Goal: Transaction & Acquisition: Purchase product/service

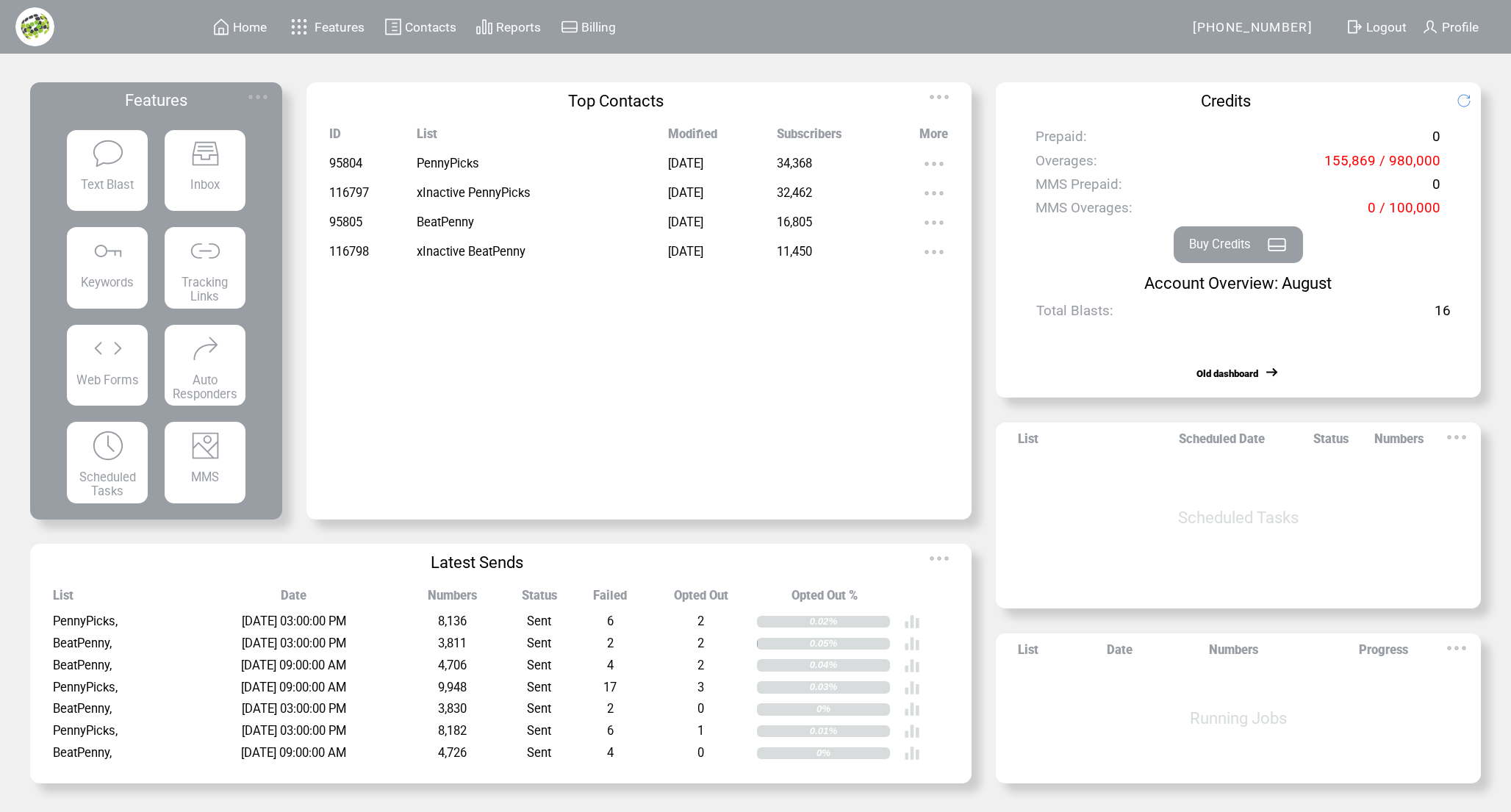
click at [1260, 249] on div "Buy Credits" at bounding box center [1238, 244] width 130 height 37
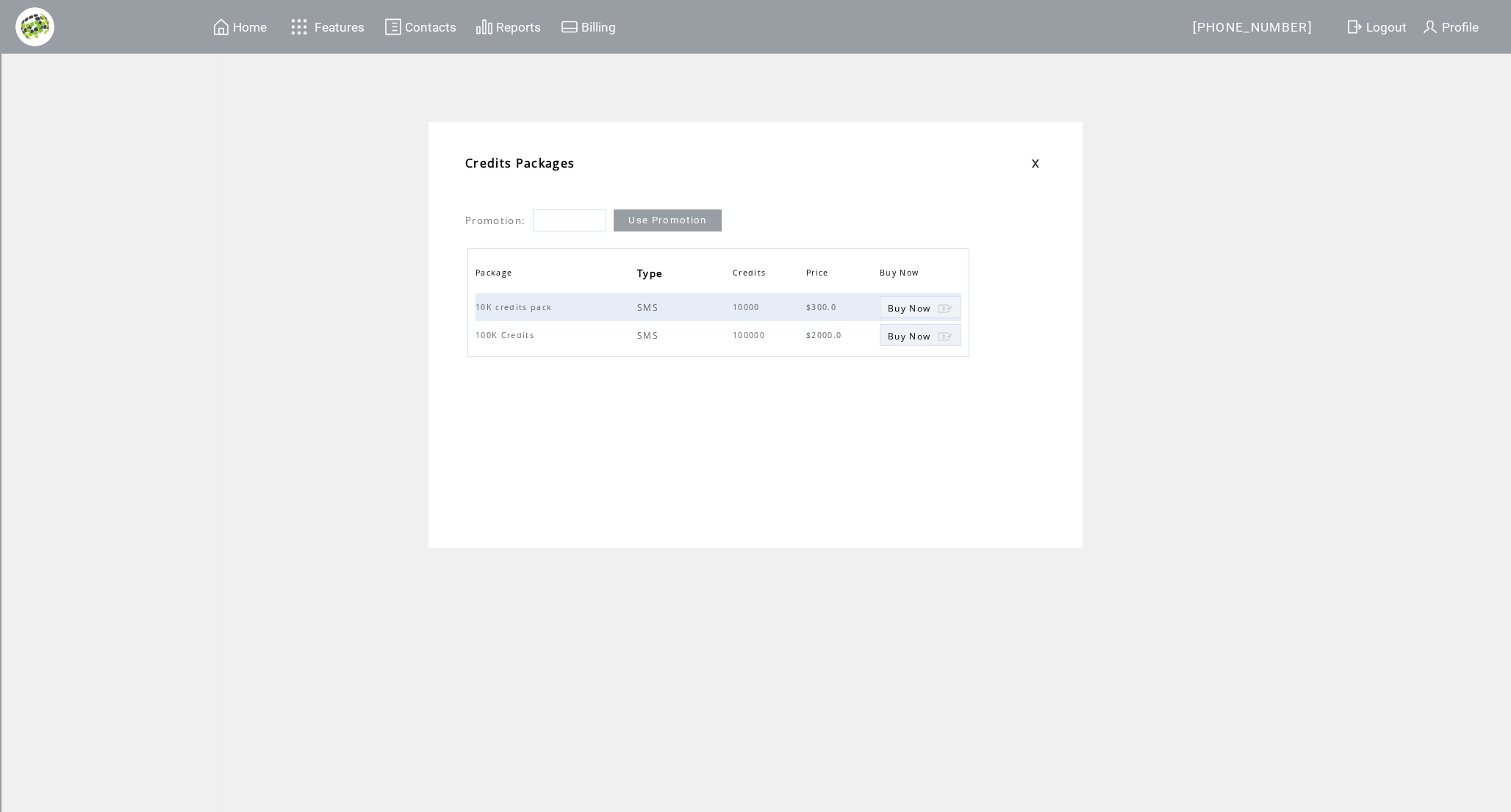
click at [591, 27] on span "Billing" at bounding box center [599, 27] width 34 height 15
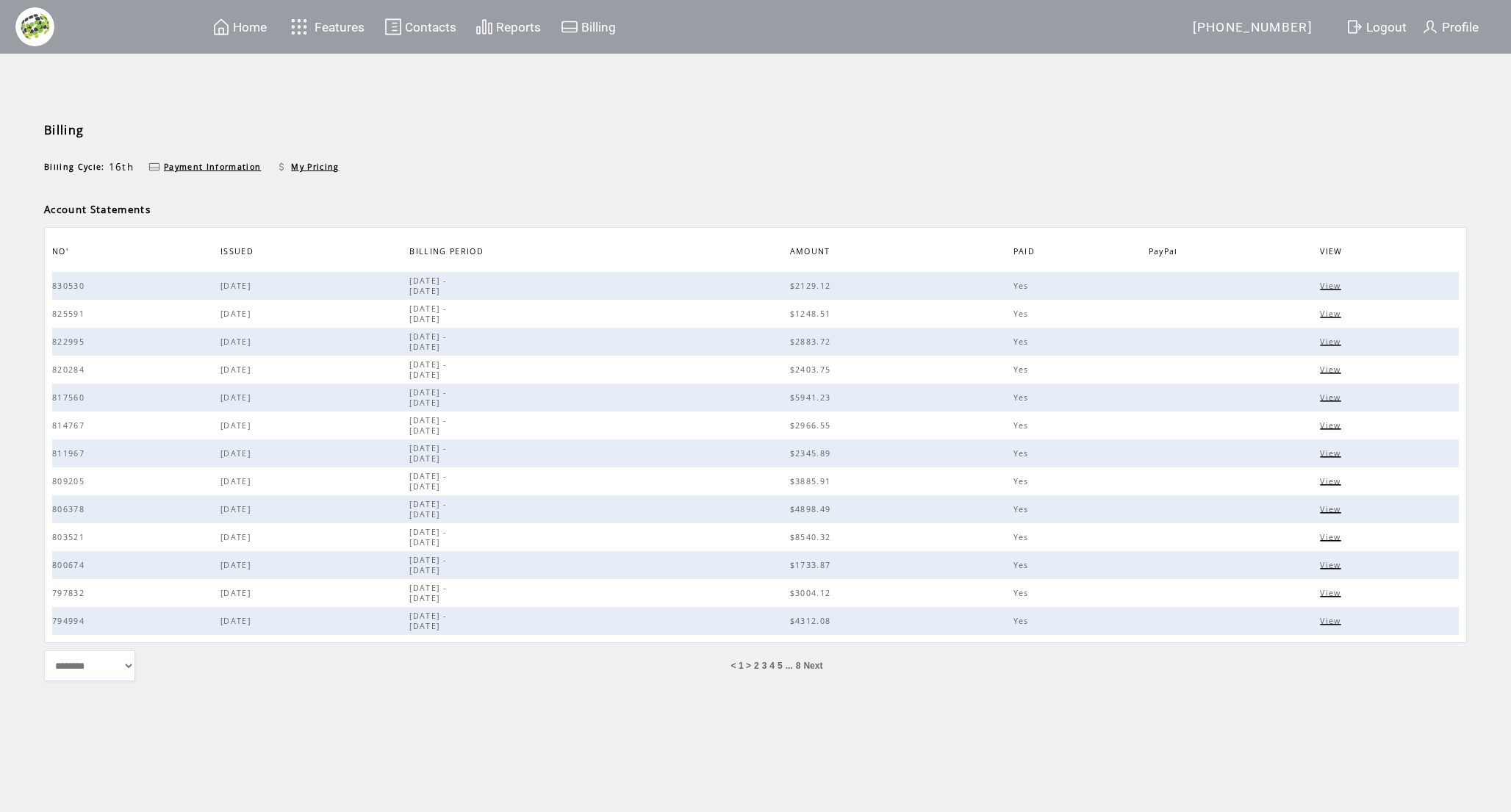
click at [1335, 282] on span "View" at bounding box center [1332, 286] width 24 height 10
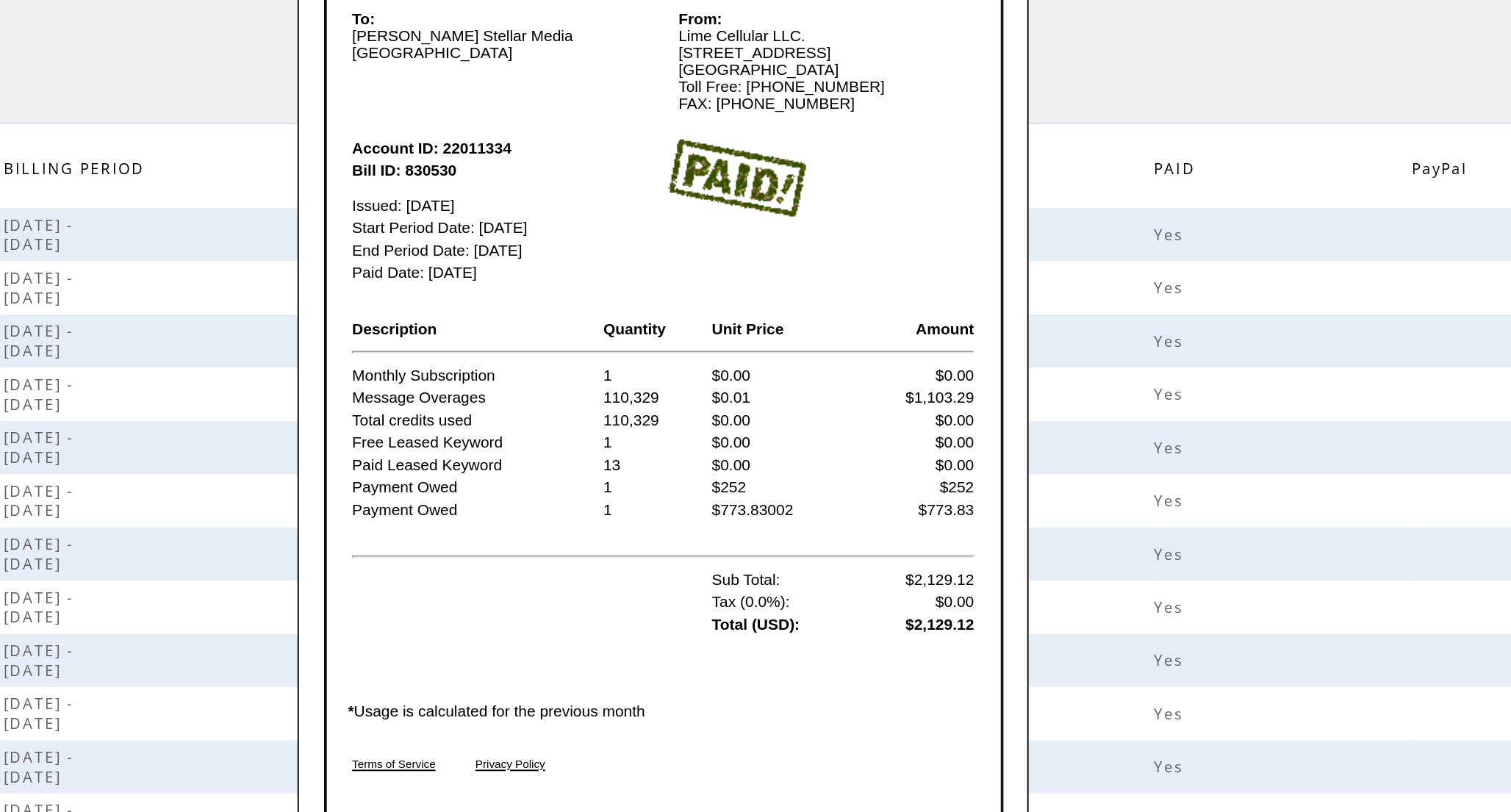
click at [1027, 226] on div "Close To: Fernando B Stellar Media USA From: Lime Cellular LLC. 11231 US HWY 1 …" at bounding box center [756, 406] width 1511 height 812
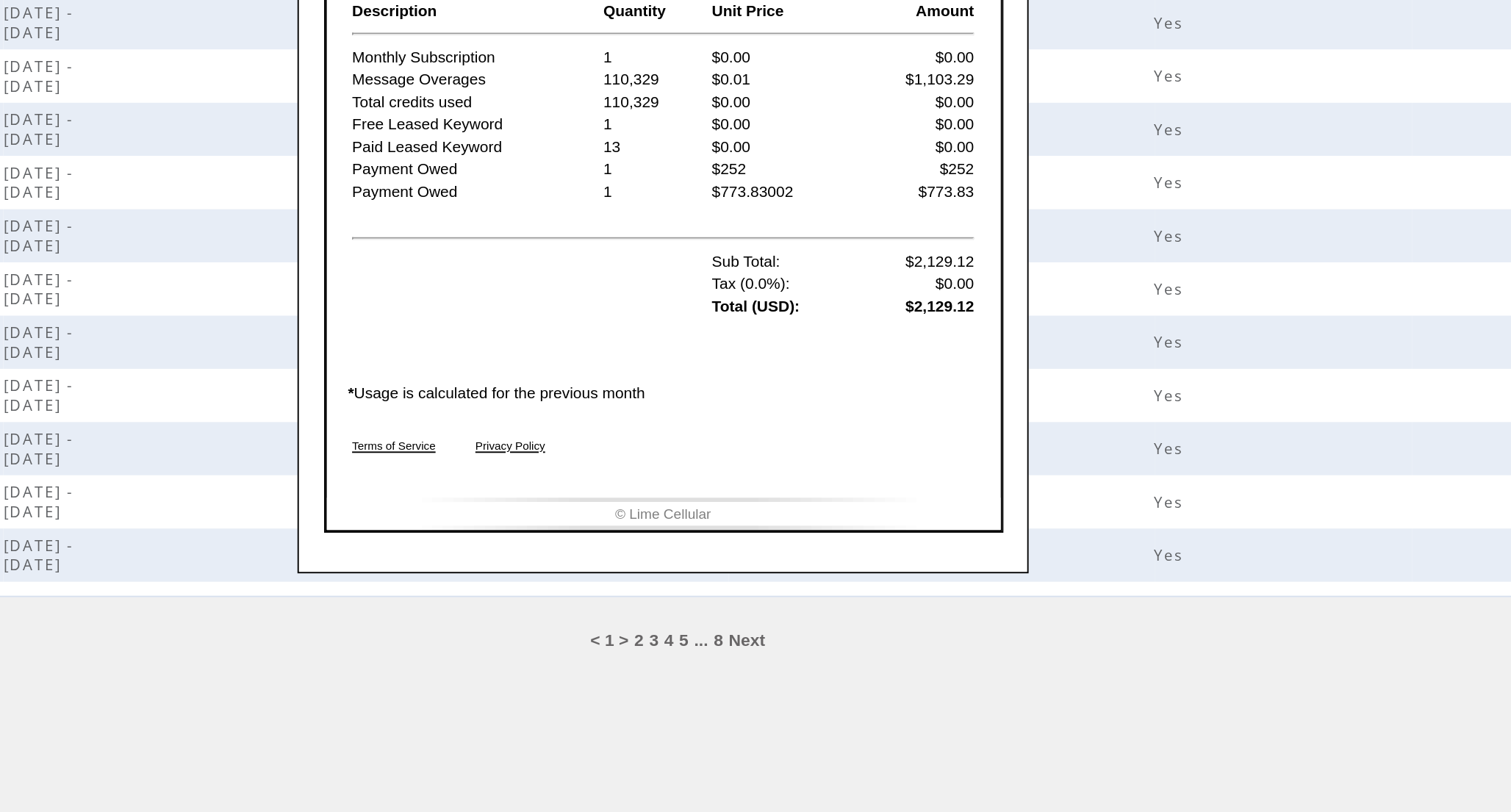
click at [896, 673] on div "Close To: Fernando B Stellar Media USA From: Lime Cellular LLC. 11231 US HWY 1 …" at bounding box center [756, 406] width 1511 height 812
